Goal: Transaction & Acquisition: Subscribe to service/newsletter

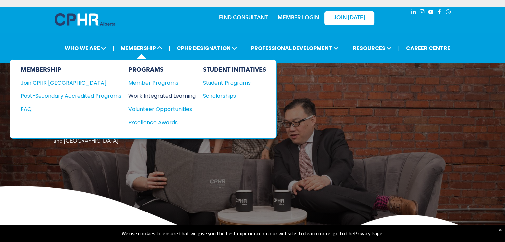
click at [156, 94] on div "Work Integrated Learning" at bounding box center [158, 96] width 60 height 8
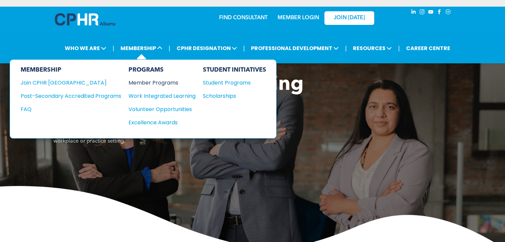
click at [153, 84] on div "Member Programs" at bounding box center [158, 83] width 60 height 8
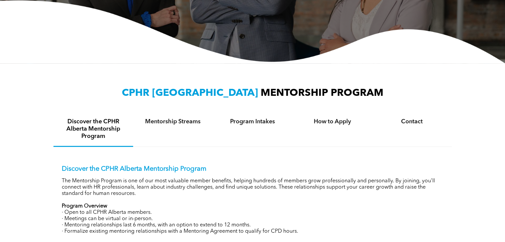
scroll to position [166, 0]
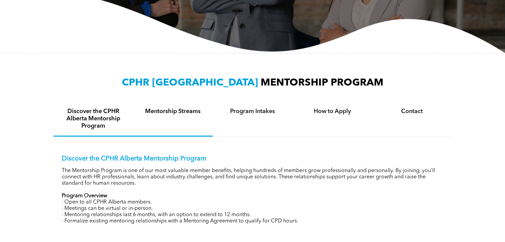
click at [197, 114] on h4 "Mentorship Streams" at bounding box center [173, 111] width 68 height 7
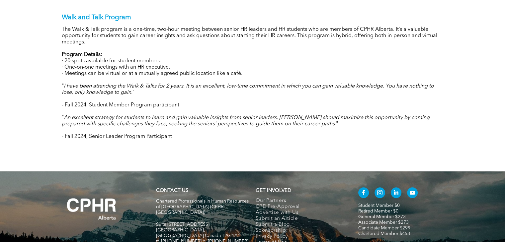
scroll to position [746, 0]
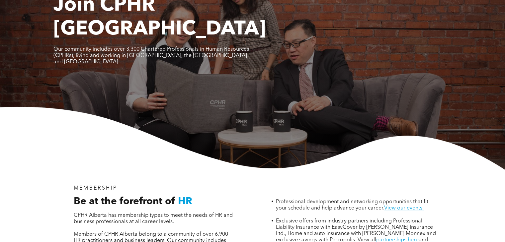
scroll to position [166, 0]
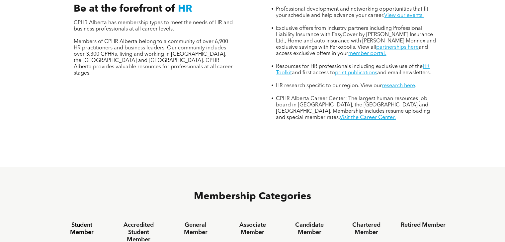
scroll to position [365, 0]
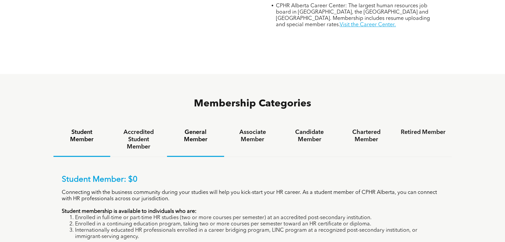
click at [191, 129] on h4 "General Member" at bounding box center [195, 136] width 45 height 15
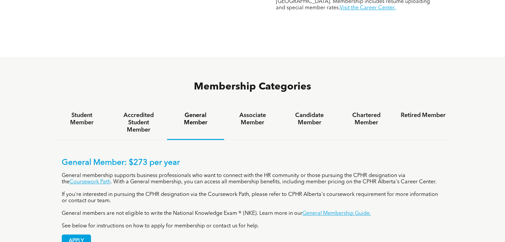
scroll to position [398, 0]
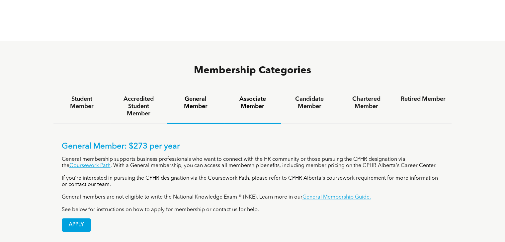
click at [250, 96] on h4 "Associate Member" at bounding box center [252, 103] width 45 height 15
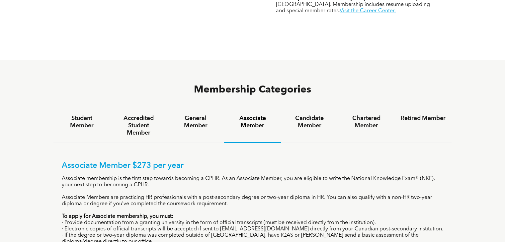
scroll to position [365, 0]
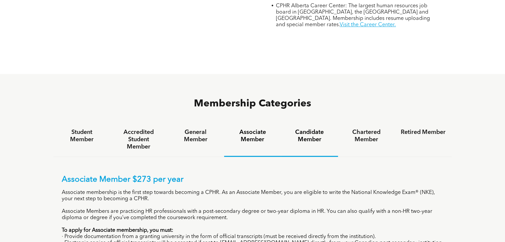
click at [309, 129] on h4 "Candidate Member" at bounding box center [309, 136] width 45 height 15
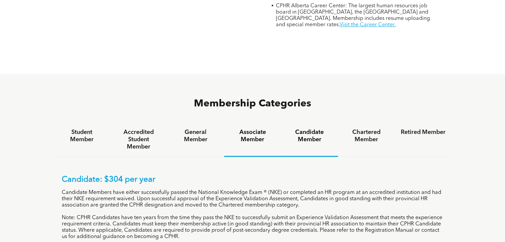
click at [235, 129] on h4 "Associate Member" at bounding box center [252, 136] width 45 height 15
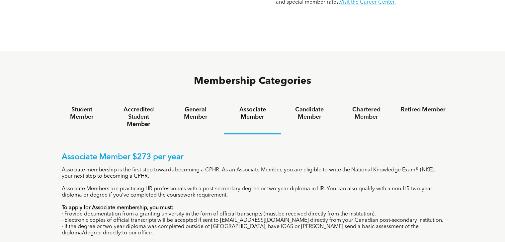
scroll to position [432, 0]
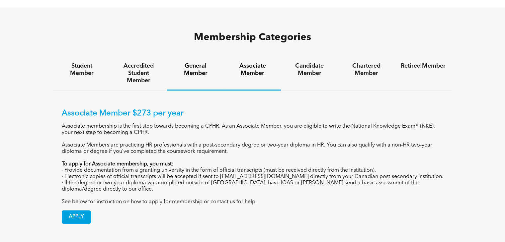
click at [200, 56] on div "General Member" at bounding box center [195, 73] width 57 height 34
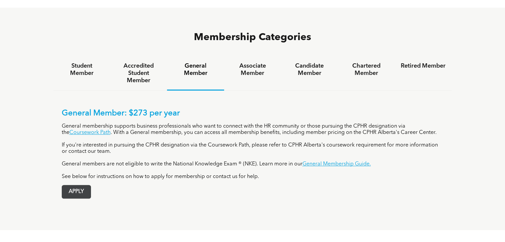
click at [69, 186] on span "APPLY" at bounding box center [76, 192] width 29 height 13
click at [323, 137] on div "General Member: $273 per year General membership supports business professional…" at bounding box center [253, 144] width 382 height 71
click at [323, 162] on link "General Membership Guide." at bounding box center [336, 164] width 68 height 5
